Goal: Information Seeking & Learning: Check status

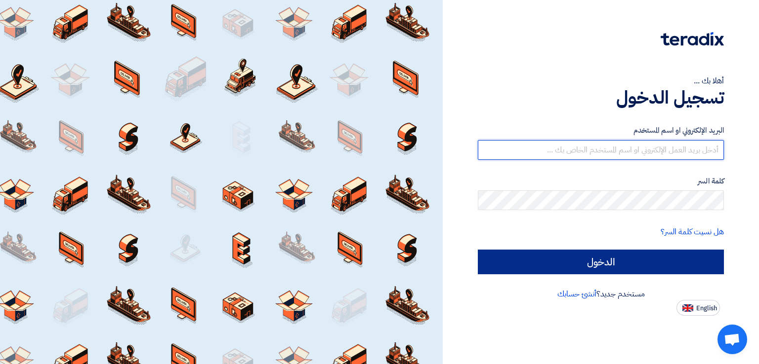
type input "italyaco2030@gmail.com"
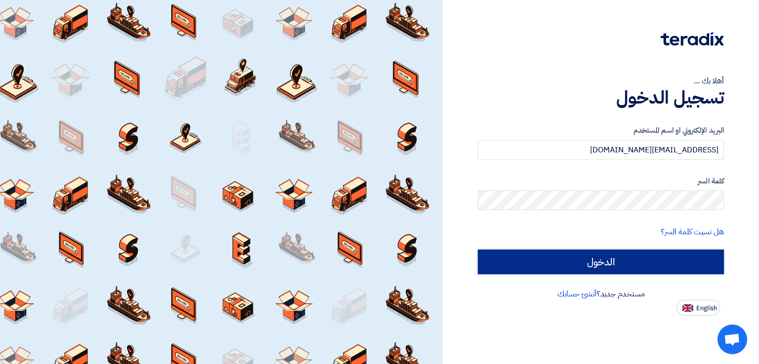
click at [525, 260] on input "الدخول" at bounding box center [601, 262] width 246 height 25
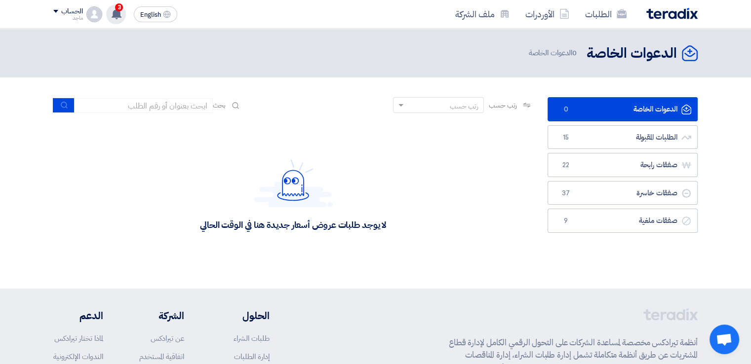
click at [117, 10] on span "3" at bounding box center [119, 7] width 8 height 8
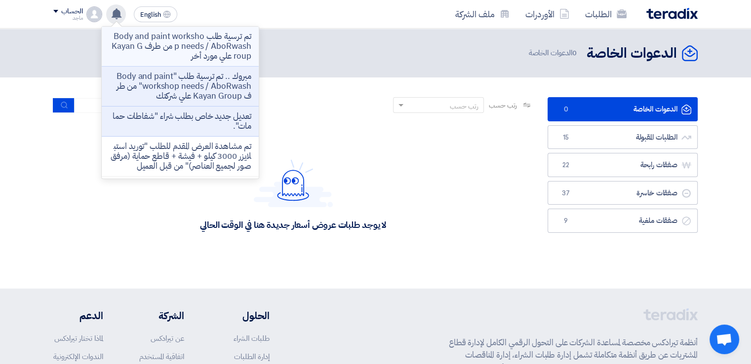
click at [132, 50] on p "تم ترسية طلب Body and paint workshop needs / AboRwash من طرف Kayan Group علي مو…" at bounding box center [180, 47] width 141 height 30
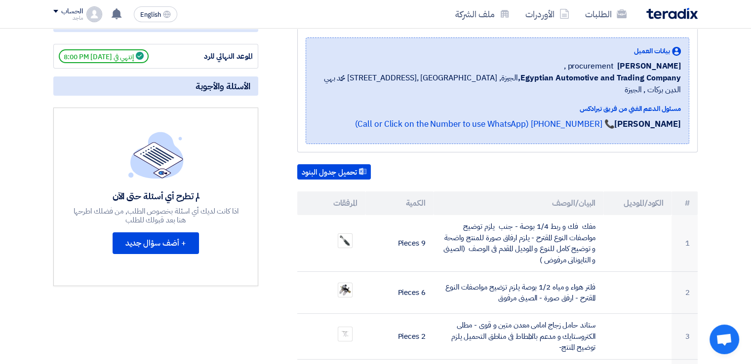
scroll to position [36, 0]
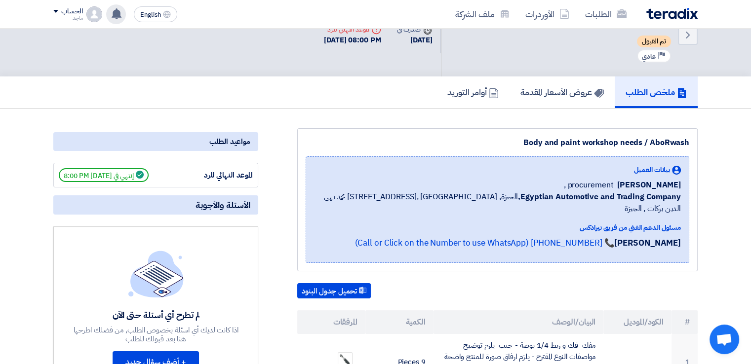
click at [113, 16] on use at bounding box center [117, 13] width 10 height 11
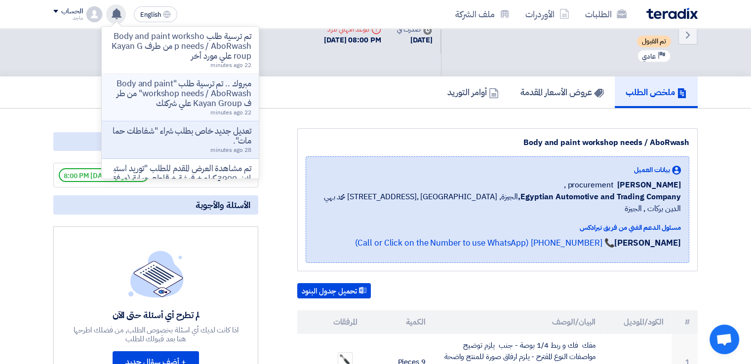
click at [159, 89] on p "مبروك .. تم ترسية طلب "Body and paint workshop needs / AboRwash" من طرف Kayan G…" at bounding box center [180, 94] width 141 height 30
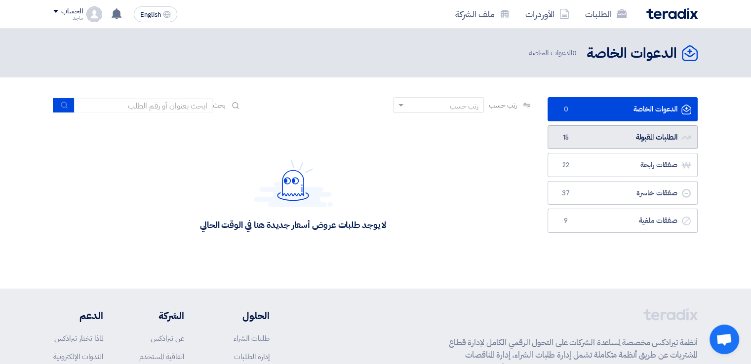
click at [568, 138] on span "15" at bounding box center [566, 138] width 12 height 10
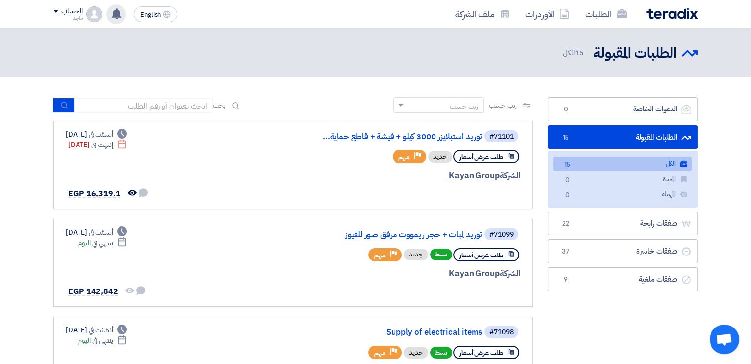
click at [119, 11] on use at bounding box center [117, 13] width 10 height 11
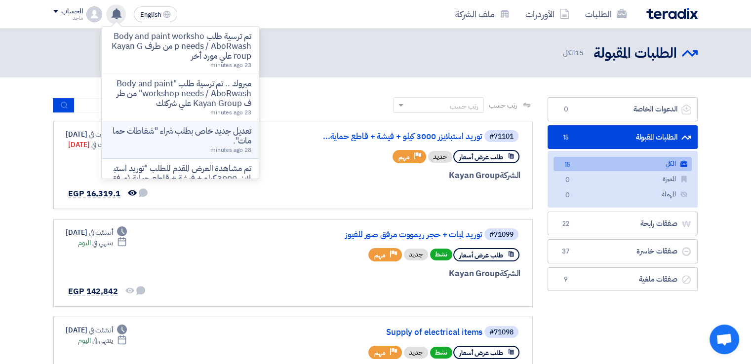
click at [159, 137] on p "تعديل جديد خاص بطلب شراء "شفاطات حمامات"." at bounding box center [180, 136] width 141 height 20
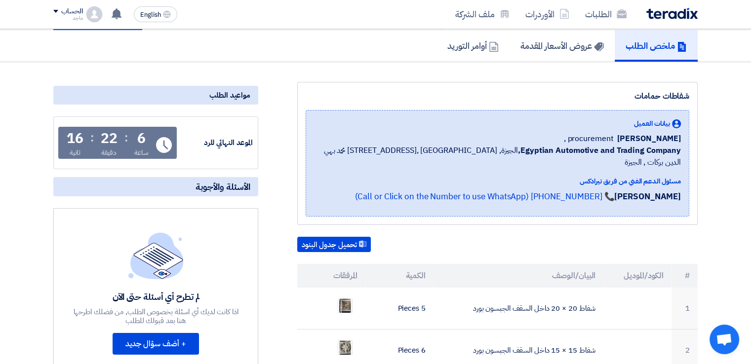
scroll to position [68, 0]
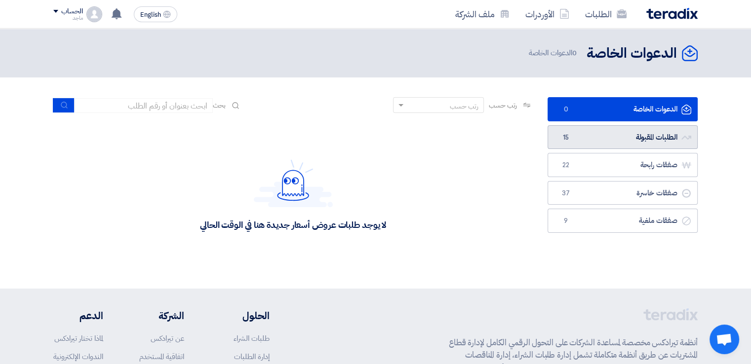
click at [628, 135] on link "الطلبات المقبولة الطلبات المقبولة 15" at bounding box center [623, 137] width 150 height 24
